Goal: Transaction & Acquisition: Obtain resource

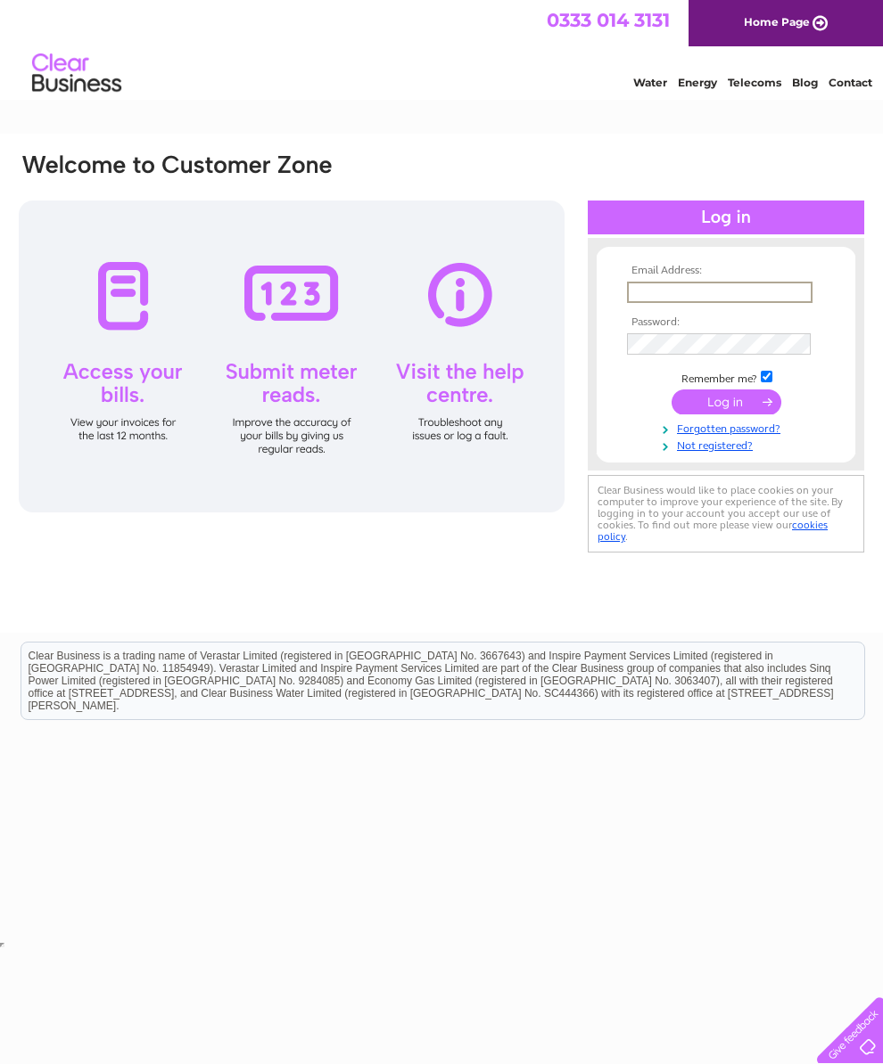
type input "[EMAIL_ADDRESS][DOMAIN_NAME]"
click at [726, 405] on input "submit" at bounding box center [726, 402] width 110 height 25
click at [731, 393] on input "submit" at bounding box center [726, 400] width 110 height 25
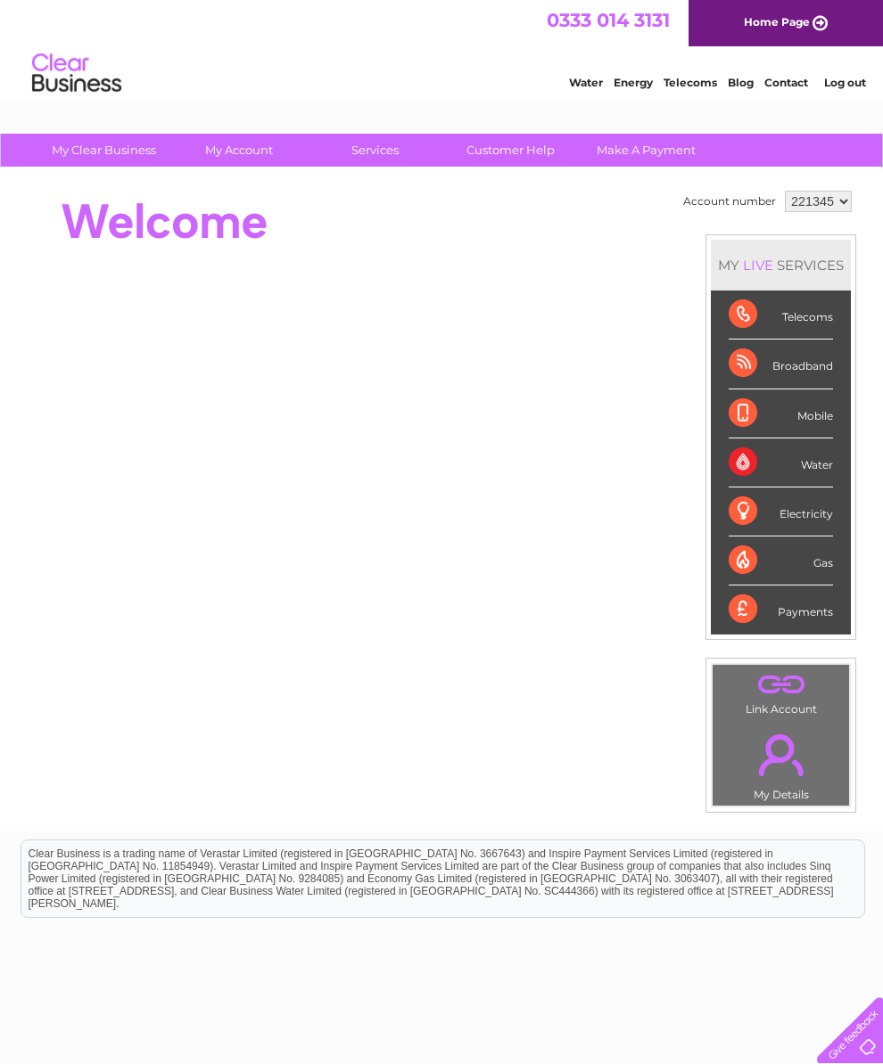
click at [809, 373] on div "Broadband" at bounding box center [780, 364] width 104 height 49
click at [760, 366] on div "Broadband" at bounding box center [780, 364] width 104 height 49
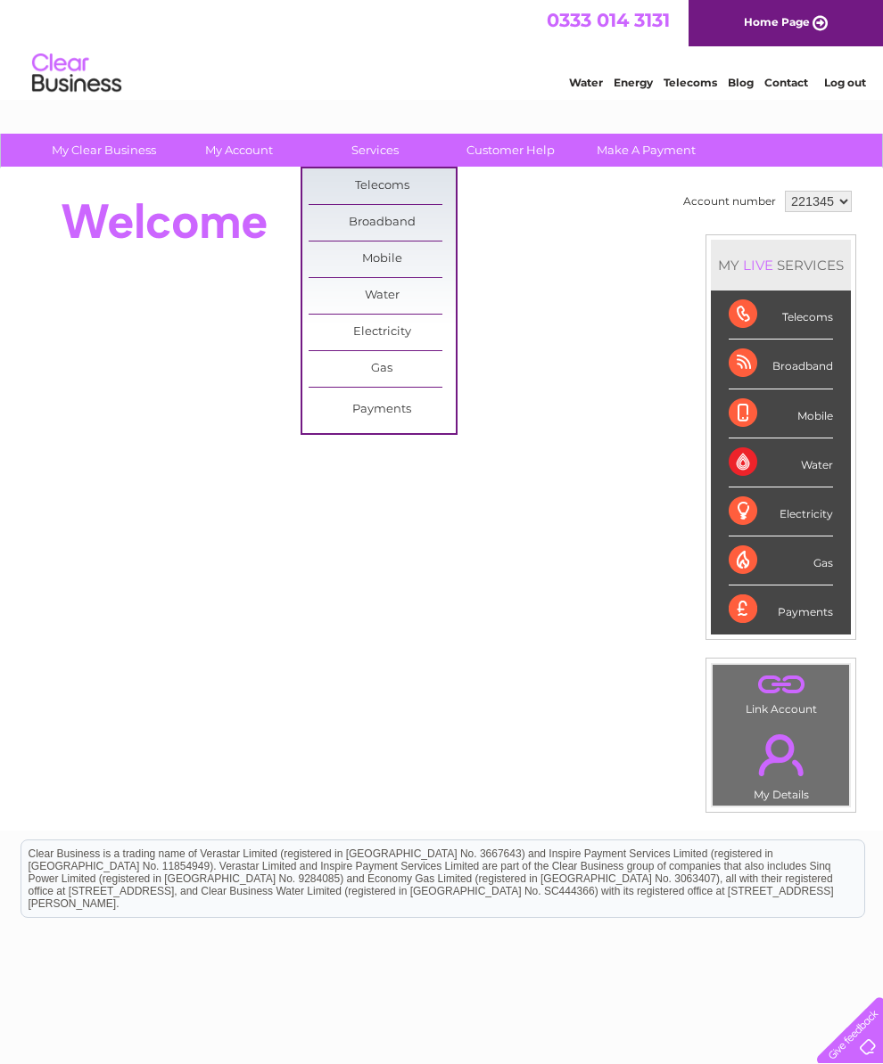
click at [416, 214] on link "Broadband" at bounding box center [381, 223] width 147 height 36
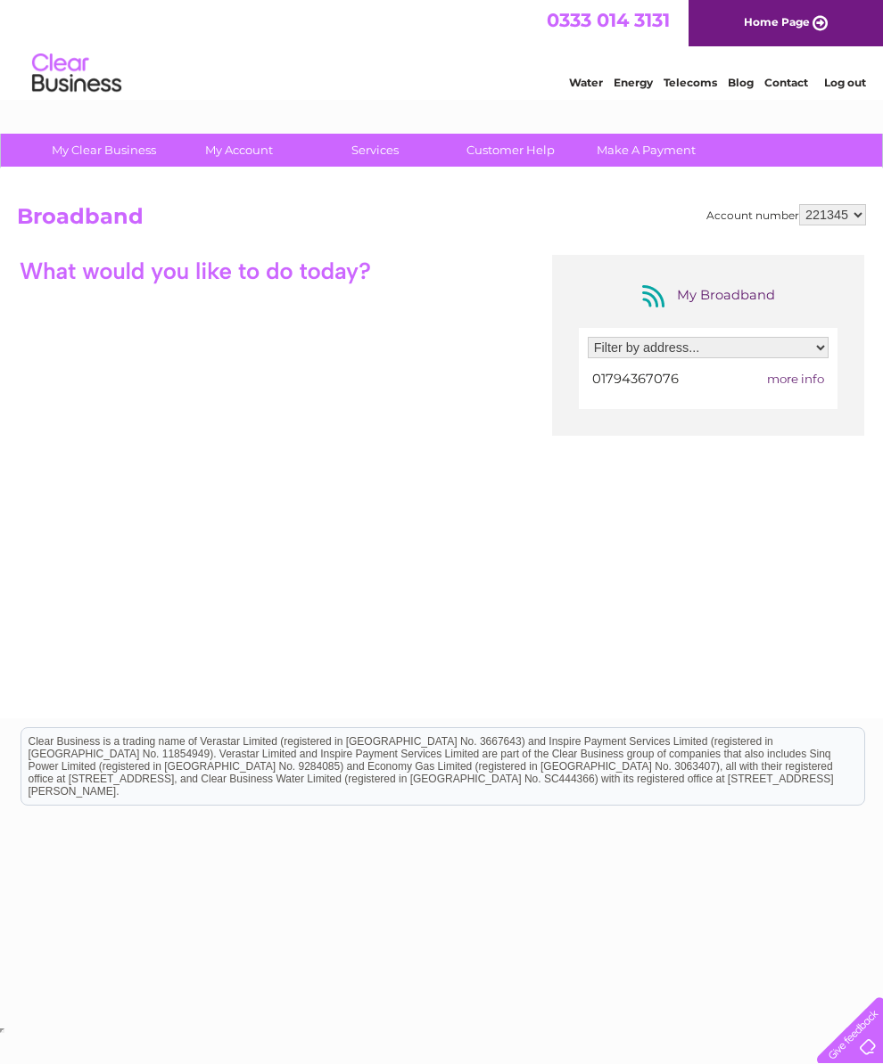
click at [792, 386] on span "more info" at bounding box center [795, 379] width 57 height 14
click at [807, 351] on select "Filter by address... Mayweed, Timsbury, Romsey, Hampshire, SO51 0NF" at bounding box center [707, 347] width 241 height 21
select select "872476"
click at [797, 397] on div "Filter by address... Mayweed, Timsbury, Romsey, Hampshire, SO51 0NF 01794367076…" at bounding box center [708, 368] width 259 height 81
click at [796, 381] on span "more info" at bounding box center [795, 379] width 57 height 14
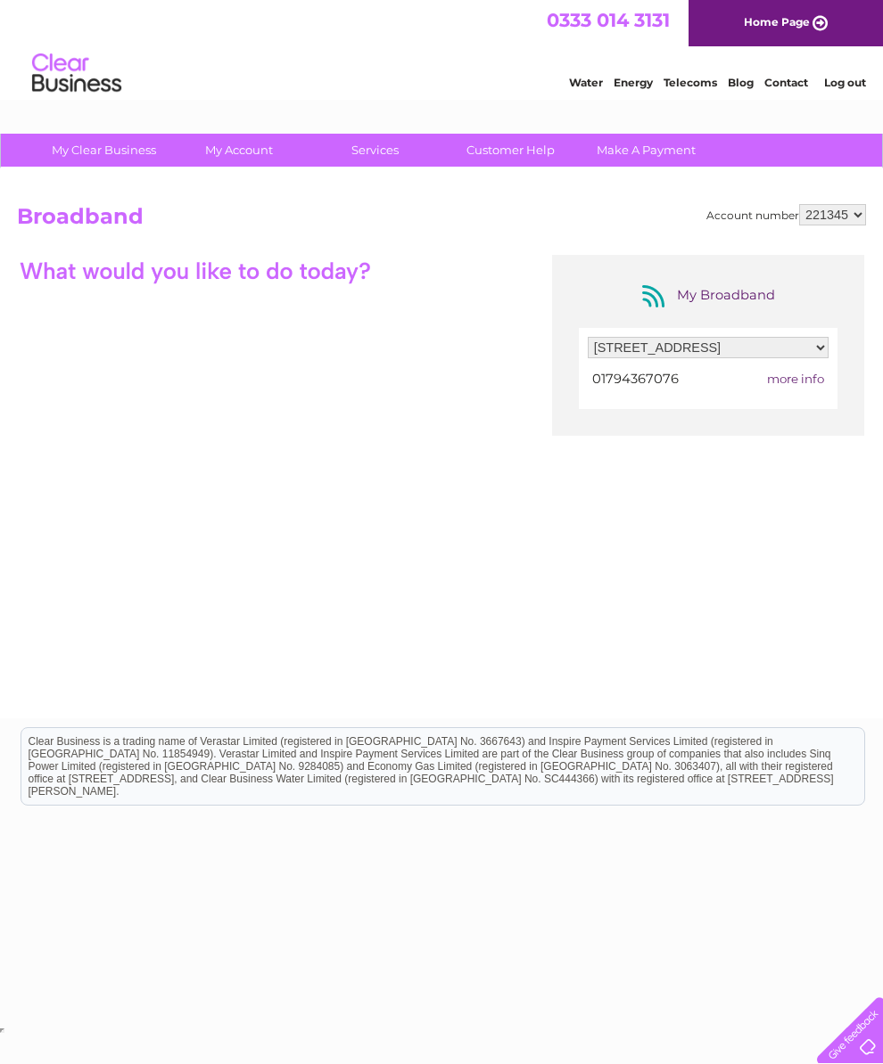
click at [801, 398] on div "Filter by address... Mayweed, Timsbury, Romsey, Hampshire, SO51 0NF 01794367076…" at bounding box center [708, 368] width 259 height 81
click at [689, 309] on div "My Broadband" at bounding box center [707, 296] width 143 height 29
click at [656, 357] on select "Filter by address... Mayweed, Timsbury, Romsey, Hampshire, SO51 0NF" at bounding box center [707, 347] width 241 height 21
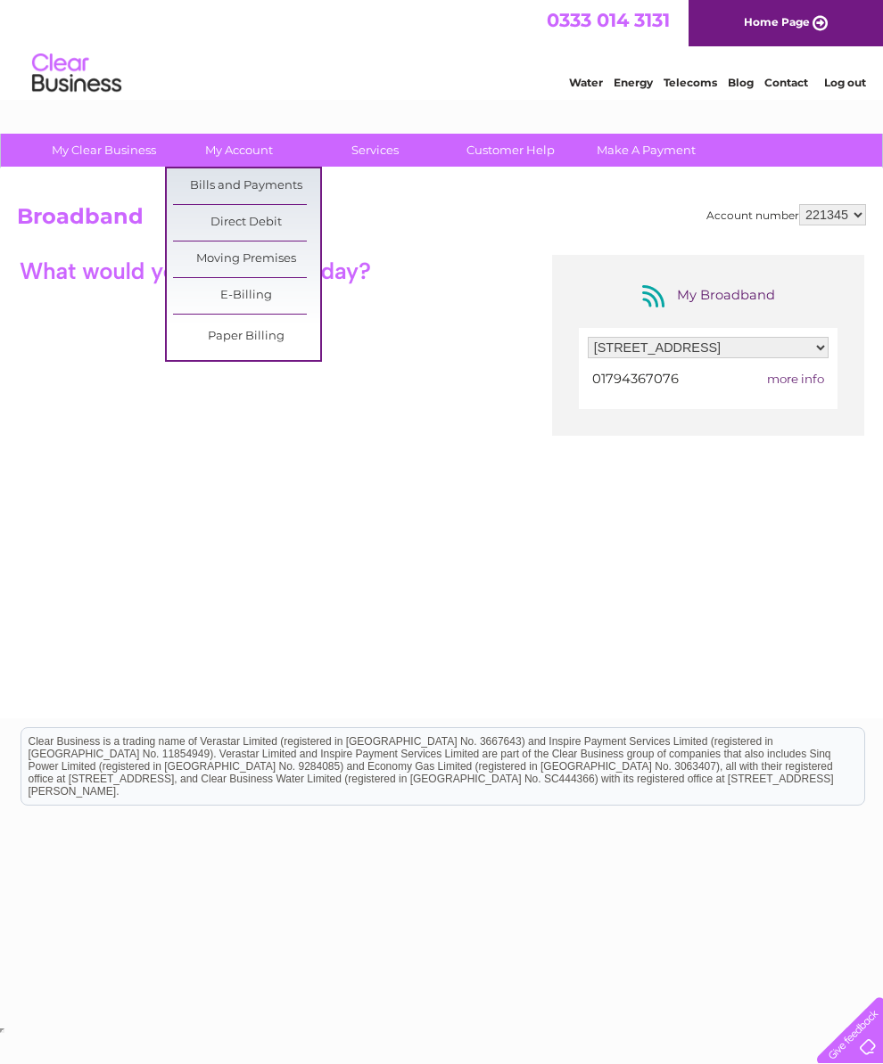
click at [242, 146] on link "My Account" at bounding box center [239, 150] width 147 height 33
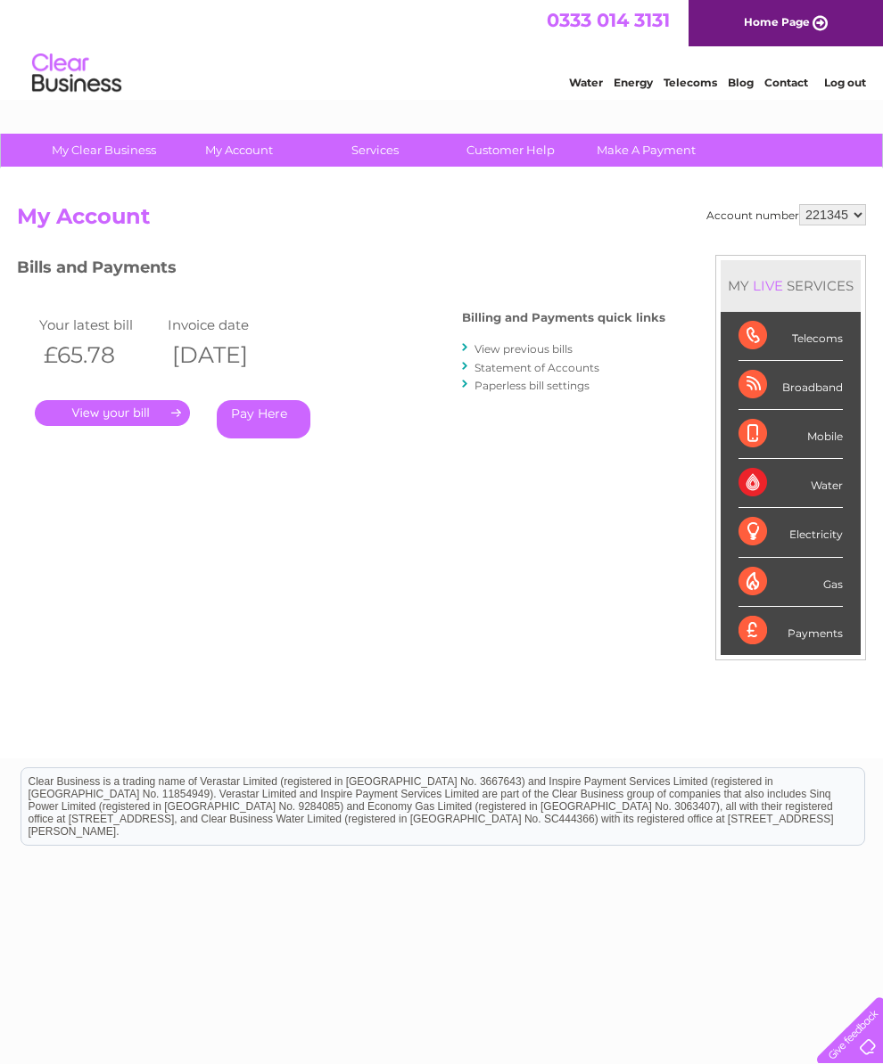
click at [150, 419] on link "." at bounding box center [112, 413] width 155 height 26
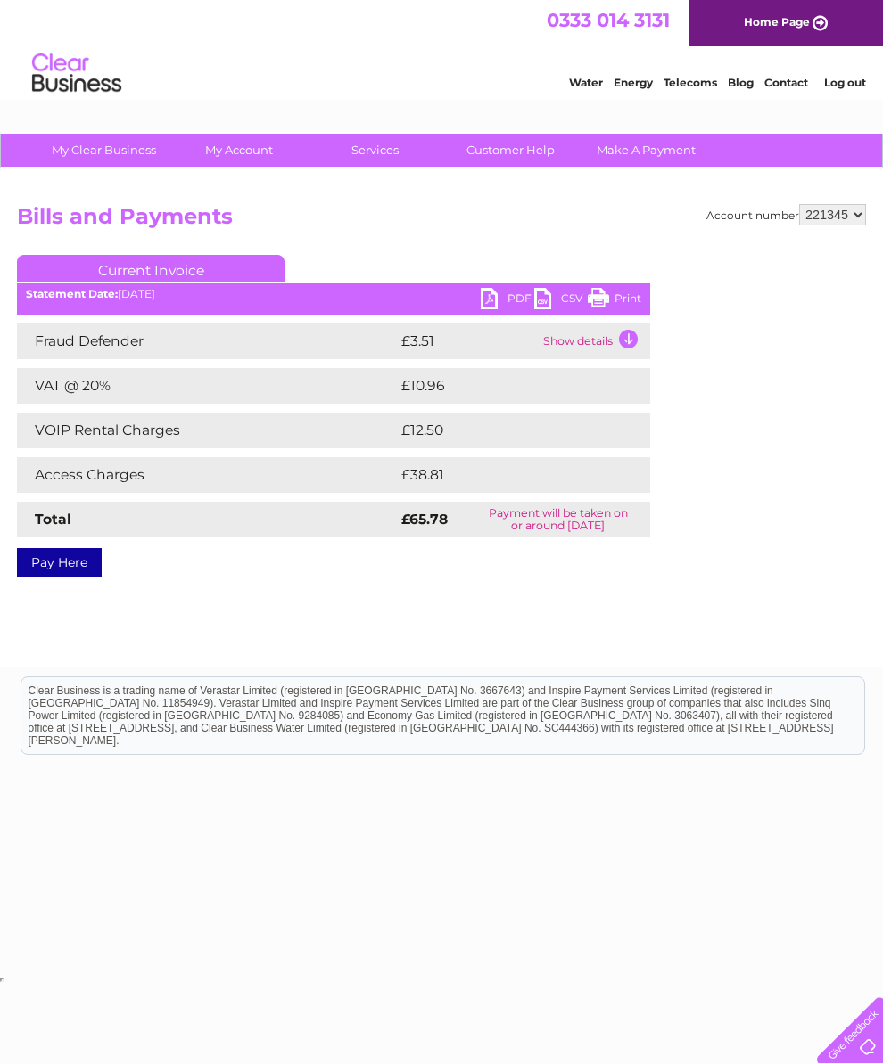
click at [491, 294] on link "PDF" at bounding box center [506, 301] width 53 height 26
